Goal: Task Accomplishment & Management: Use online tool/utility

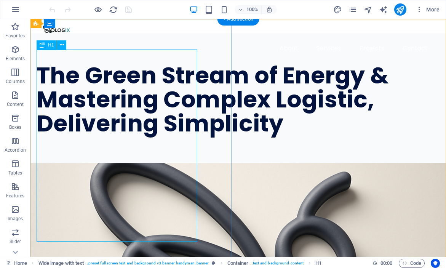
click at [165, 136] on div "The Green Stream of Energy & Mastering Complex Logistic, Delivering Simplicity" at bounding box center [224, 100] width 375 height 72
click at [157, 136] on div "The Green Stream of Energy & Mastering Complex Logistic, Delivering Simplicity" at bounding box center [224, 100] width 375 height 72
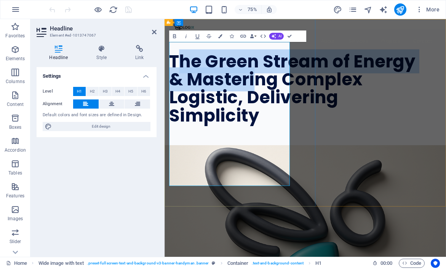
drag, startPoint x: 178, startPoint y: 64, endPoint x: 260, endPoint y: 140, distance: 111.6
click at [260, 140] on h1 "The Green Stream of Energy & Mastering Complex Logistic, Delivering Simplicity" at bounding box center [338, 112] width 335 height 96
click at [175, 64] on h1 "The Green Stream of Energy & Mastering Complex Logistic, Delivering Simplicity" at bounding box center [338, 112] width 335 height 96
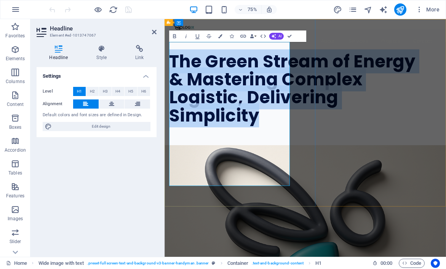
drag, startPoint x: 175, startPoint y: 58, endPoint x: 317, endPoint y: 228, distance: 222.4
click at [317, 160] on h1 "The Green Stream of Energy & Mastering Complex Logistic, Delivering Simplicity" at bounding box center [338, 112] width 335 height 96
click at [177, 35] on icon "button" at bounding box center [174, 36] width 7 height 7
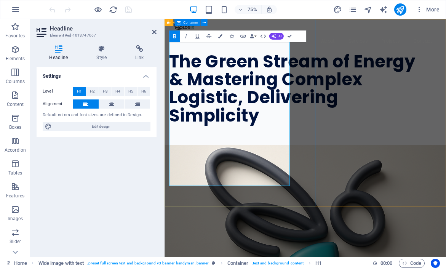
drag, startPoint x: 288, startPoint y: 224, endPoint x: 167, endPoint y: 64, distance: 200.8
click at [167, 64] on div "The Green Stream of Energy & Mastering Complex Logistic, Delivering Simplicity" at bounding box center [352, 110] width 375 height 154
click at [138, 104] on icon at bounding box center [137, 103] width 5 height 9
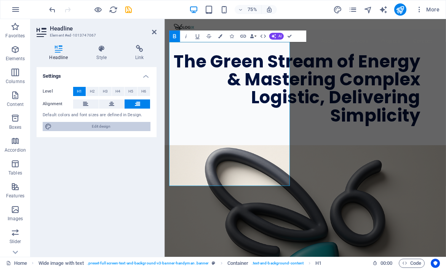
click at [122, 127] on span "Edit design" at bounding box center [101, 126] width 94 height 9
select select "px"
select select "400"
select select "px"
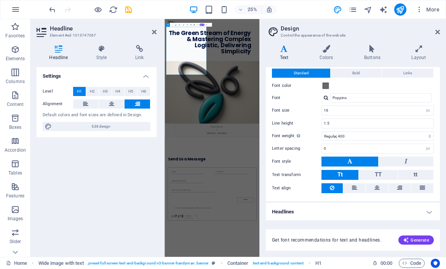
scroll to position [20, 0]
click at [406, 113] on input "16" at bounding box center [378, 110] width 112 height 9
click at [406, 110] on input "16" at bounding box center [378, 110] width 112 height 9
type input "1"
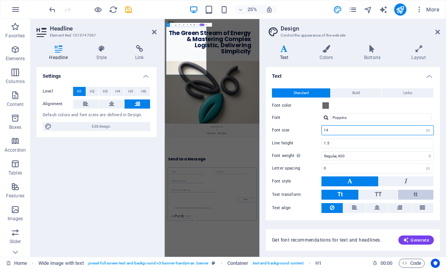
scroll to position [0, 0]
type input "14"
click at [285, 48] on icon at bounding box center [284, 49] width 37 height 8
click at [438, 34] on icon at bounding box center [438, 32] width 5 height 6
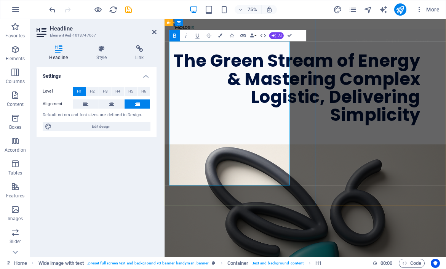
drag, startPoint x: 212, startPoint y: 63, endPoint x: 317, endPoint y: 159, distance: 142.4
click at [316, 159] on strong "The Green Stream of Energy & Mastering Complex Logistic, Delivering Simplicity" at bounding box center [341, 111] width 329 height 104
click at [402, 9] on icon "publish" at bounding box center [400, 9] width 9 height 9
checkbox input "false"
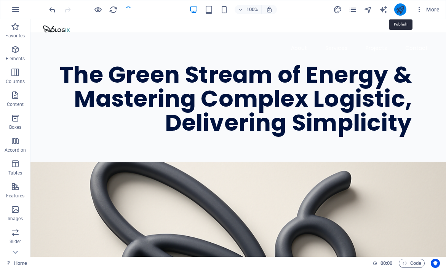
click at [402, 11] on icon "publish" at bounding box center [400, 9] width 9 height 9
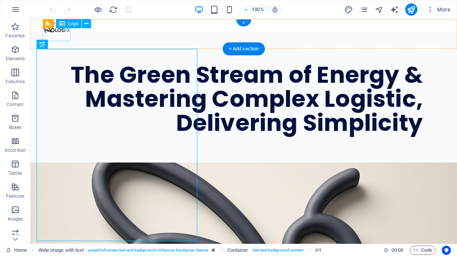
click at [54, 35] on div at bounding box center [244, 32] width 402 height 14
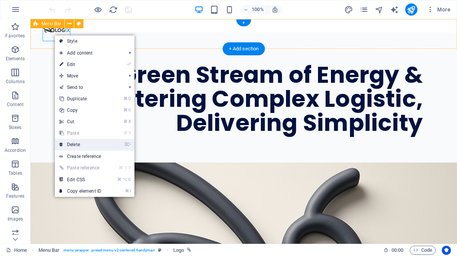
click at [75, 141] on link "⌦ Delete" at bounding box center [80, 144] width 51 height 11
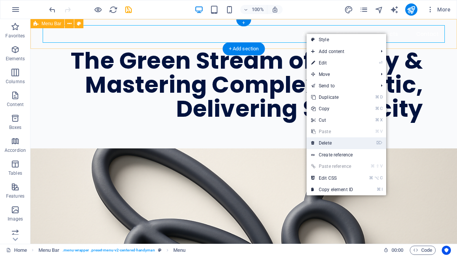
click at [336, 142] on link "⌦ Delete" at bounding box center [332, 142] width 51 height 11
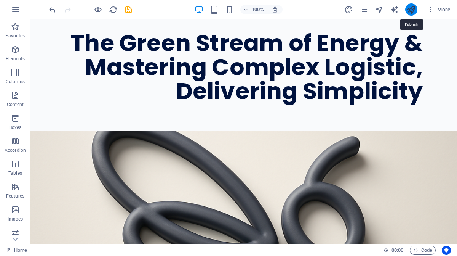
click at [410, 11] on icon "publish" at bounding box center [411, 9] width 9 height 9
checkbox input "false"
